Goal: Check status: Check status

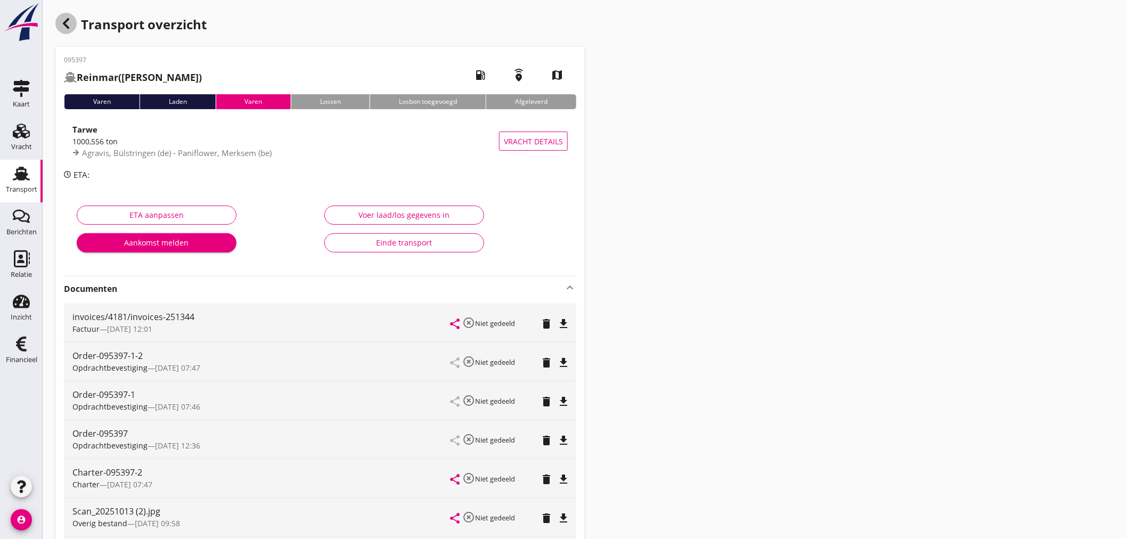
click at [64, 30] on div "button" at bounding box center [65, 23] width 21 height 21
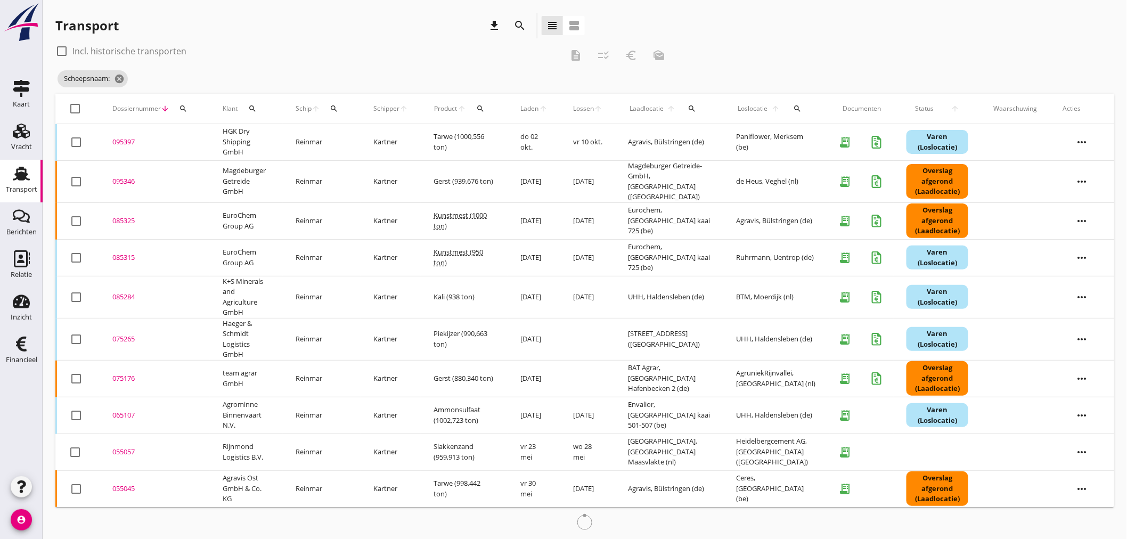
click at [190, 109] on div "search" at bounding box center [183, 108] width 19 height 9
click at [190, 137] on input "Zoeken op dossiernummer..." at bounding box center [232, 139] width 111 height 17
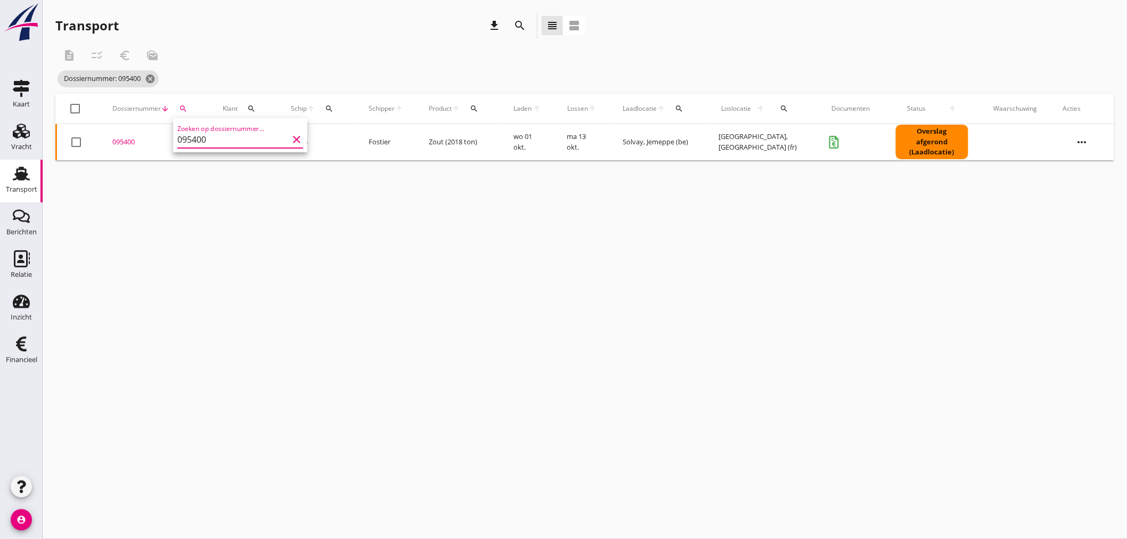
type input "095400"
click at [156, 77] on icon "cancel" at bounding box center [150, 78] width 11 height 11
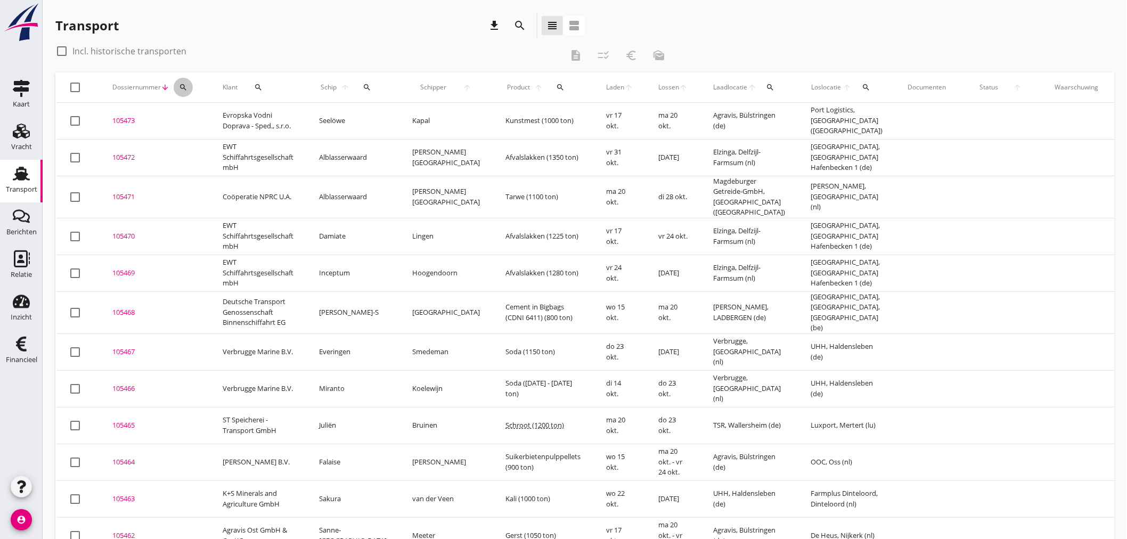
click at [183, 89] on icon "search" at bounding box center [183, 87] width 9 height 9
click at [183, 112] on input "Zoeken op dossiernummer..." at bounding box center [232, 118] width 111 height 17
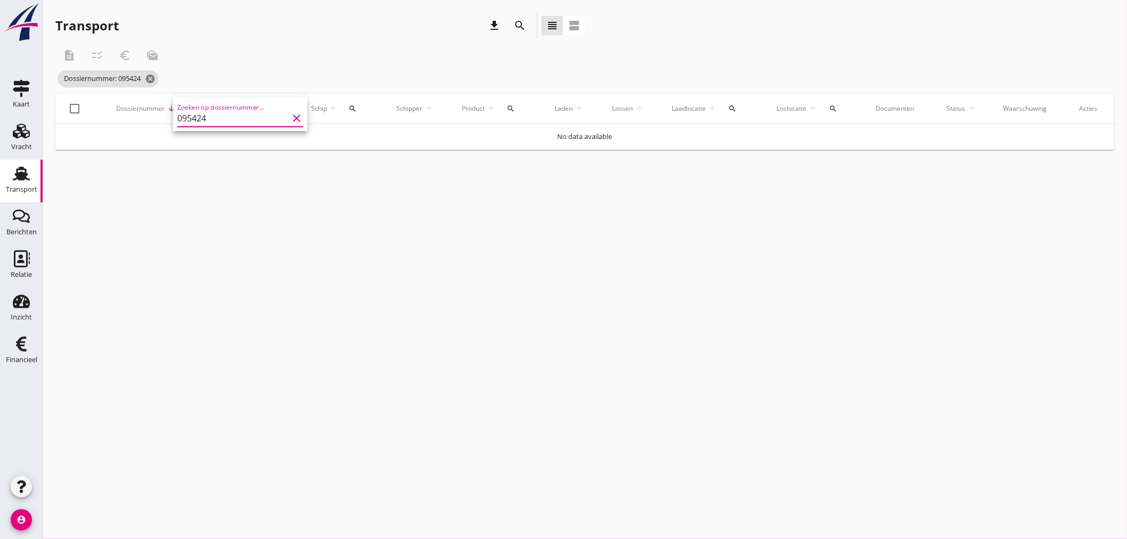
type input "095424"
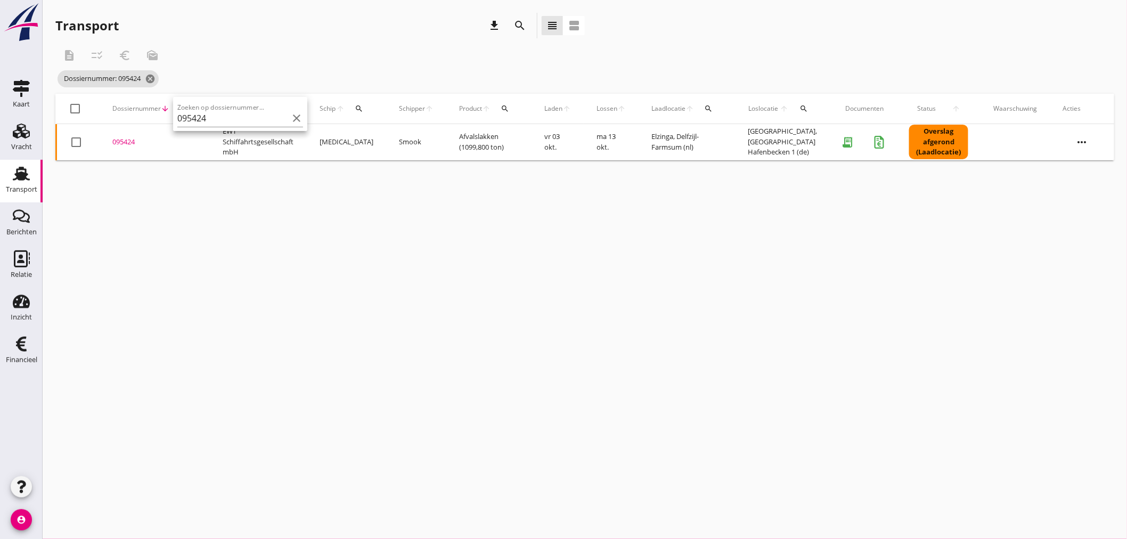
click at [127, 144] on div "095424" at bounding box center [154, 142] width 85 height 11
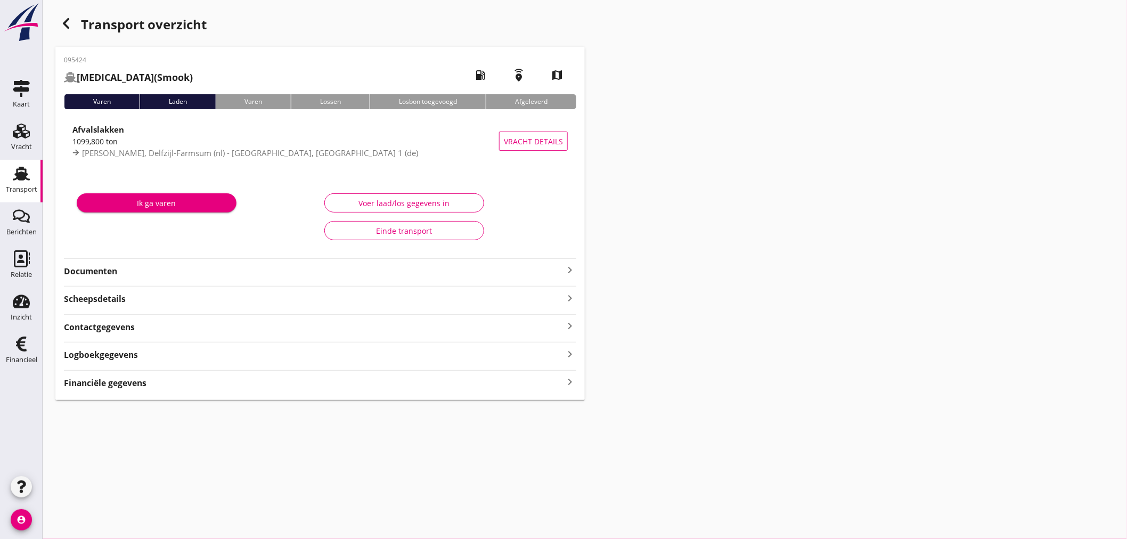
click at [86, 386] on strong "Financiële gegevens" at bounding box center [105, 383] width 83 height 12
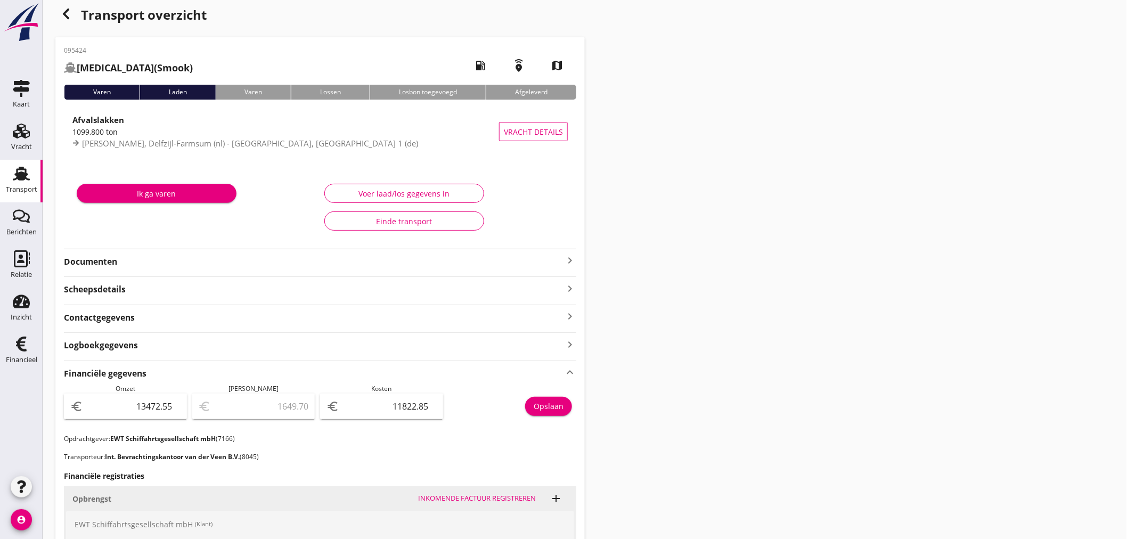
scroll to position [236, 0]
